Goal: Check status: Check status

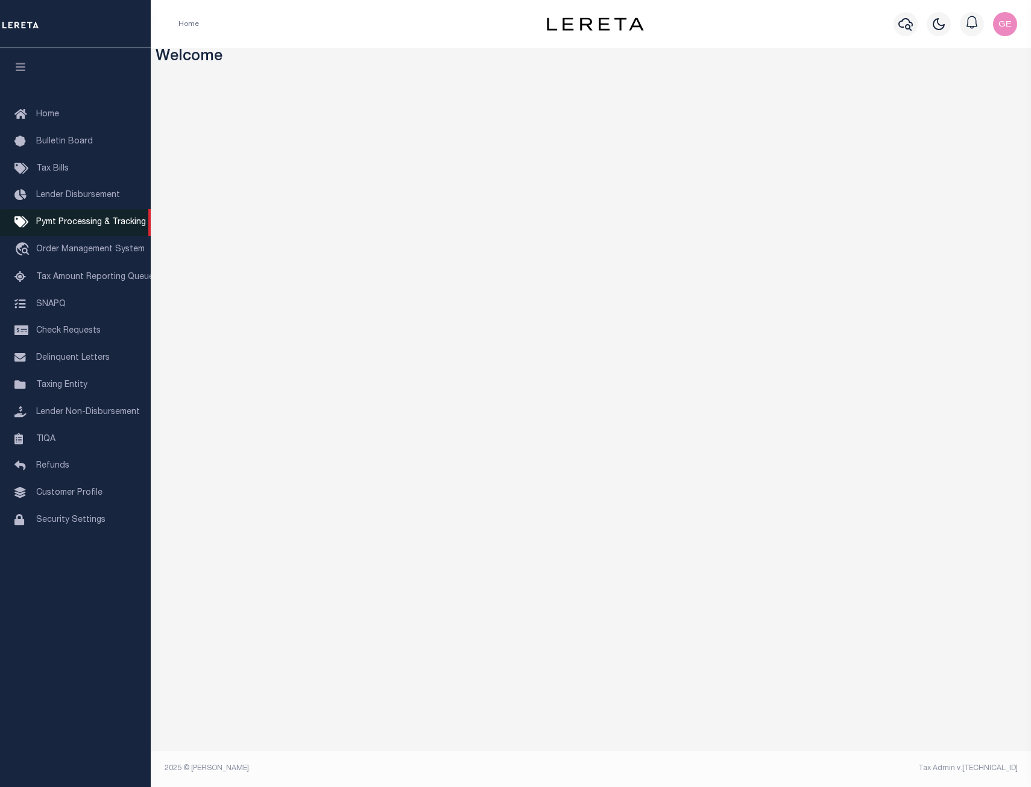
click at [60, 219] on link "Pymt Processing & Tracking" at bounding box center [75, 222] width 151 height 27
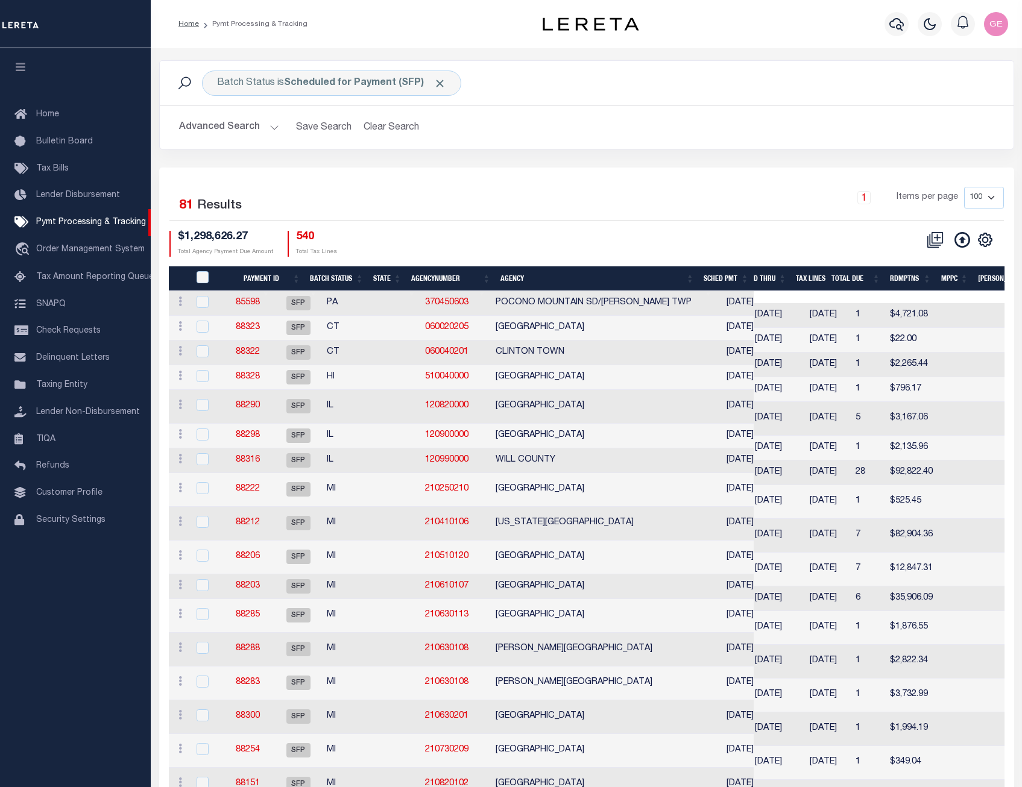
click at [701, 195] on div "1 Items per page 100 200 500 1000" at bounding box center [692, 202] width 621 height 31
click at [99, 227] on span "Pymt Processing & Tracking" at bounding box center [91, 222] width 110 height 8
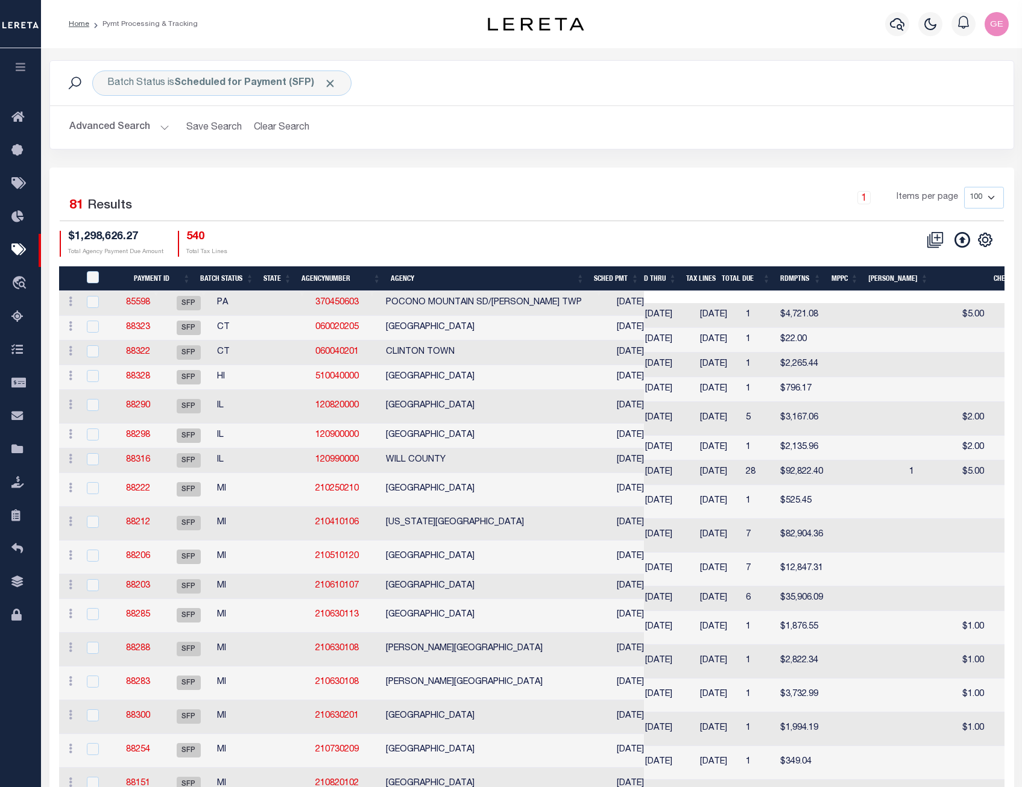
click at [827, 119] on h2 "Advanced Search Save Search Clear Search" at bounding box center [532, 128] width 944 height 24
click at [333, 84] on span "Click to Remove" at bounding box center [330, 83] width 13 height 13
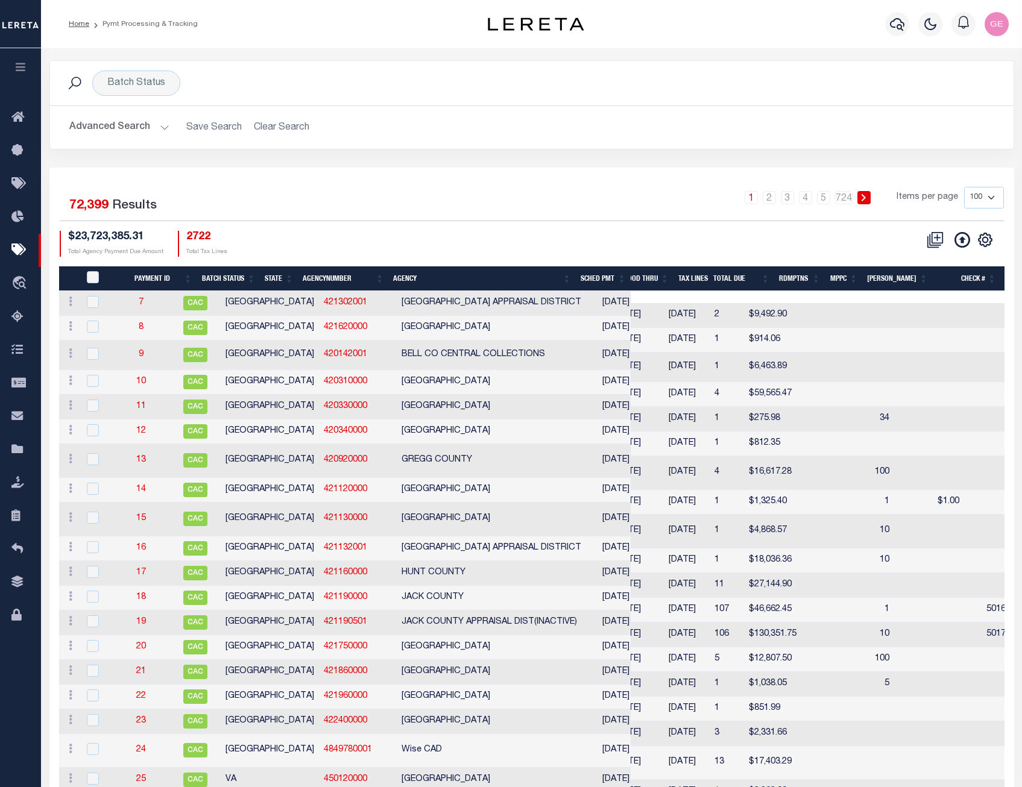
click at [25, 62] on button "button" at bounding box center [20, 68] width 41 height 41
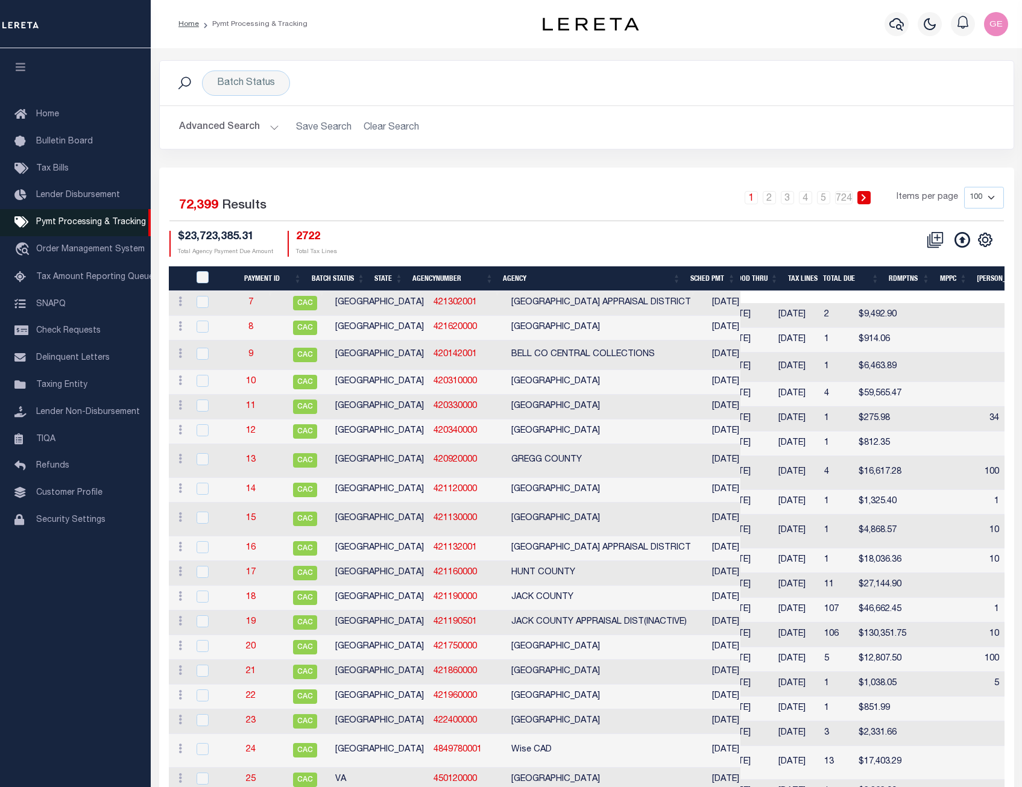
click at [108, 225] on span "Pymt Processing & Tracking" at bounding box center [91, 222] width 110 height 8
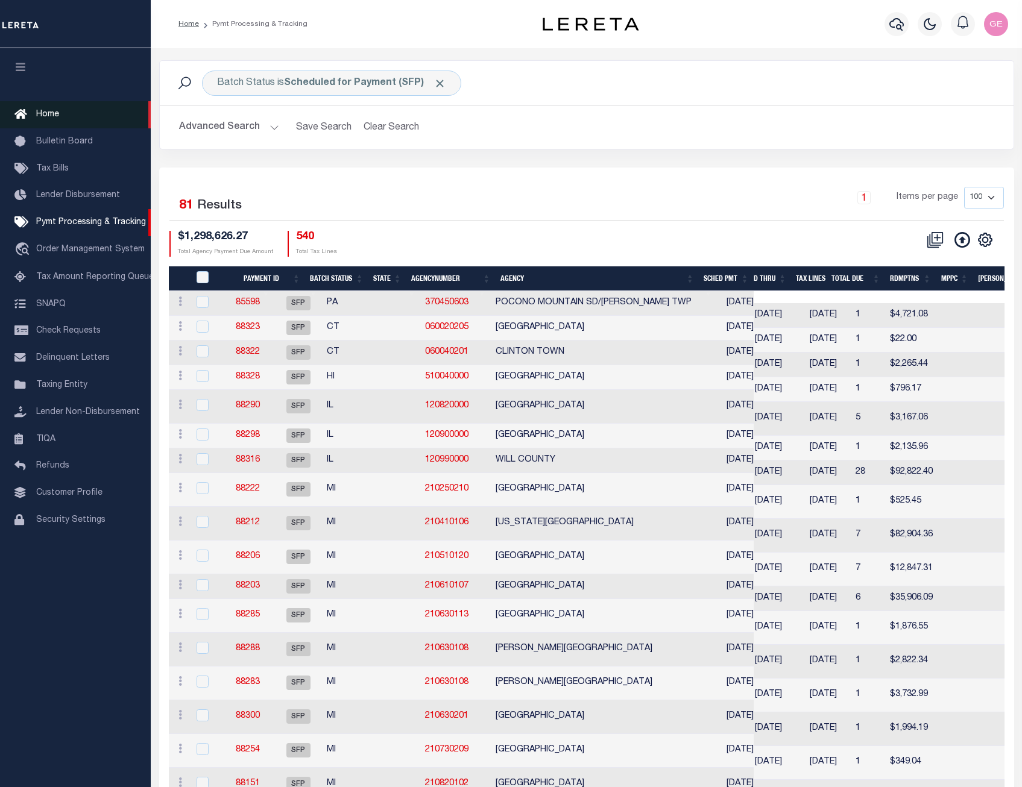
click at [40, 113] on span "Home" at bounding box center [47, 114] width 23 height 8
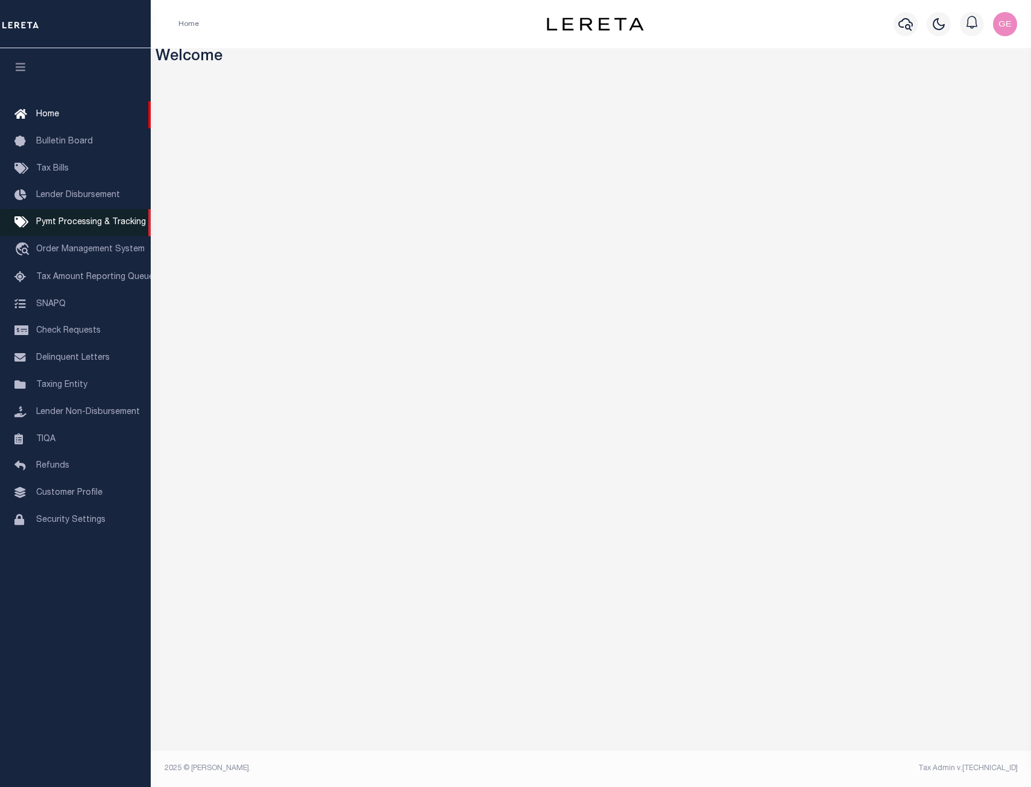
click at [75, 224] on span "Pymt Processing & Tracking" at bounding box center [91, 222] width 110 height 8
click at [62, 236] on link "Pymt Processing & Tracking" at bounding box center [75, 222] width 151 height 27
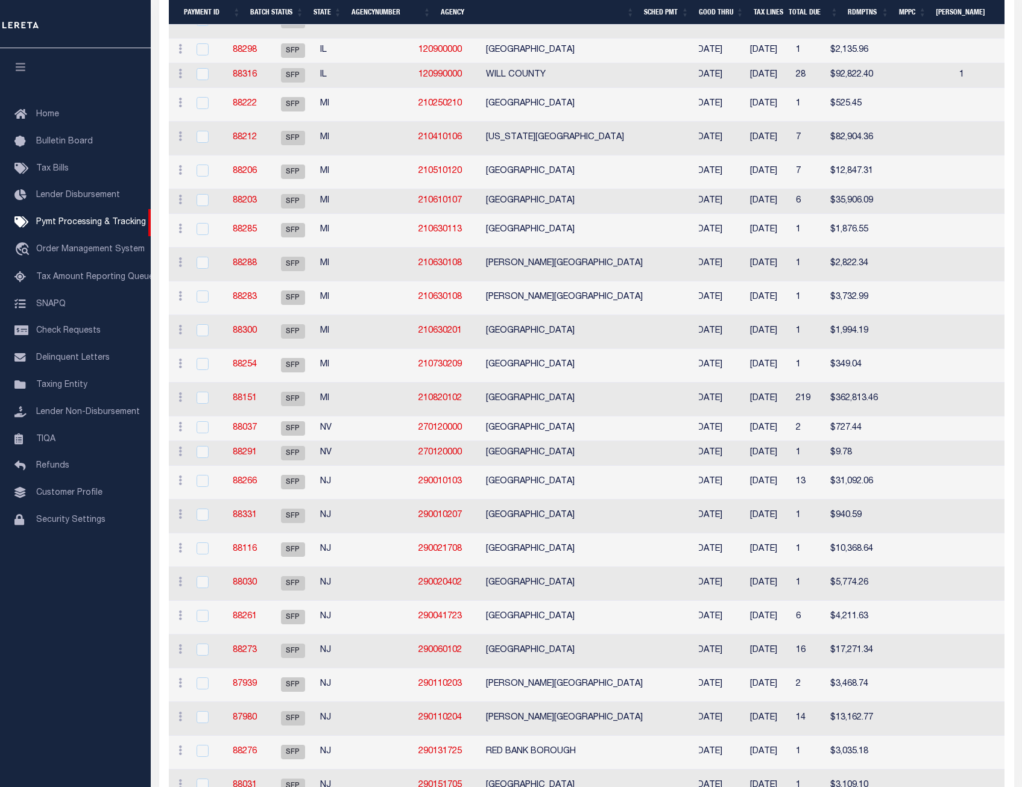
scroll to position [0, 105]
